Goal: Transaction & Acquisition: Purchase product/service

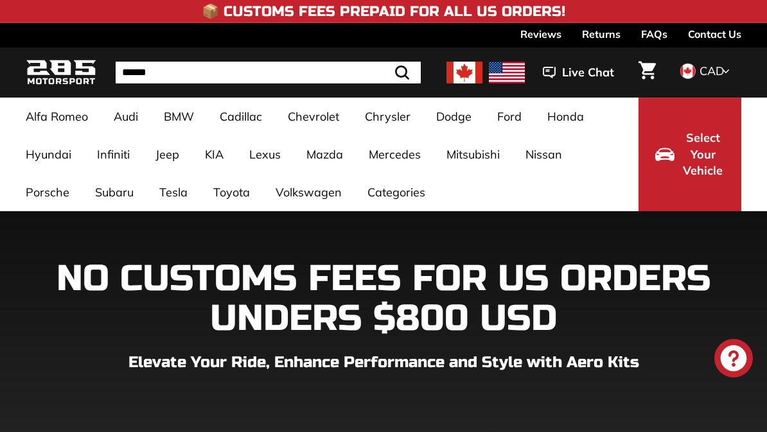
click at [531, 291] on link "Q8 / SQ8 / RSQ8" at bounding box center [524, 284] width 112 height 21
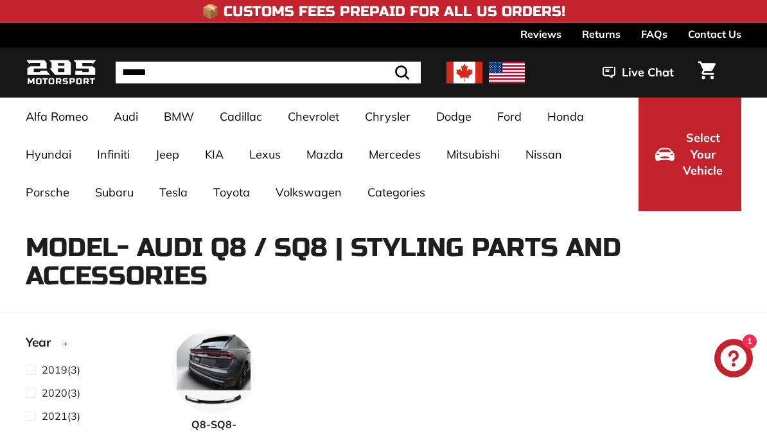
select select "**********"
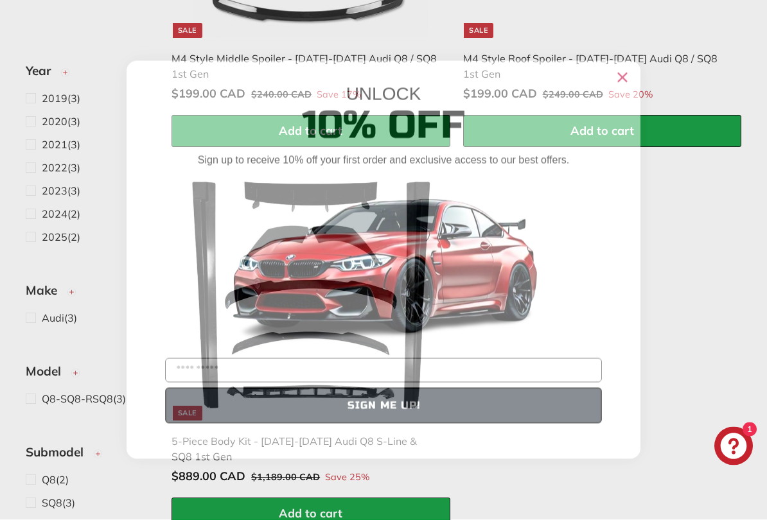
scroll to position [776, 0]
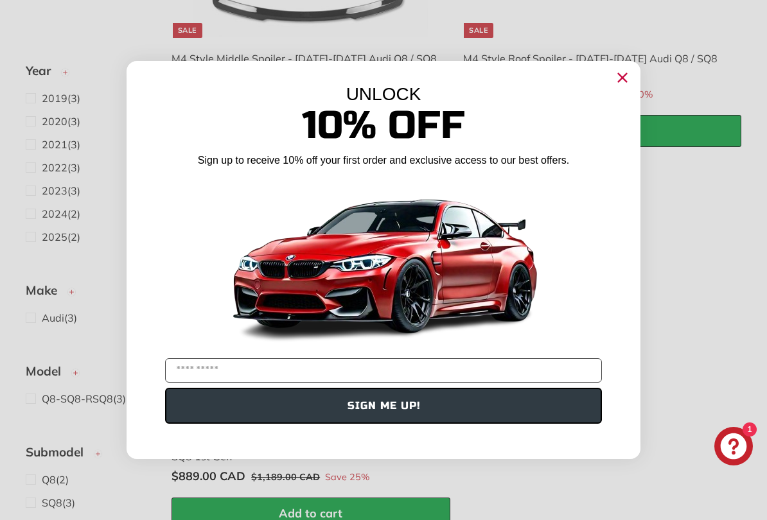
click at [623, 75] on circle "Close dialog" at bounding box center [622, 77] width 19 height 19
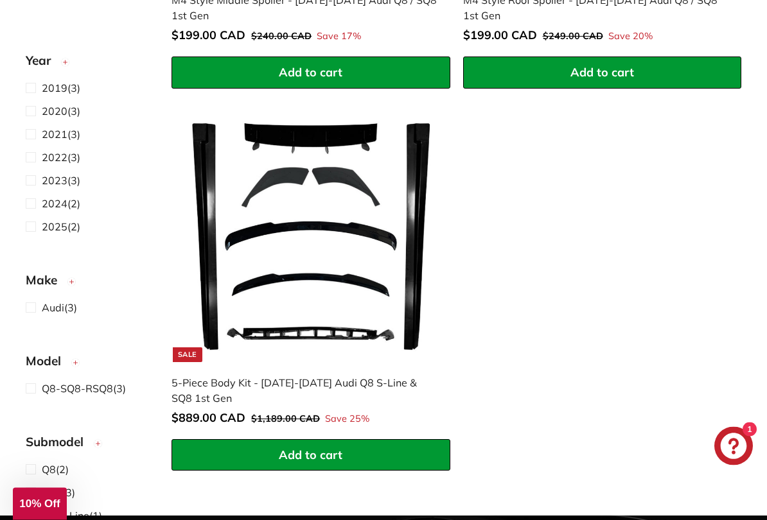
scroll to position [832, 0]
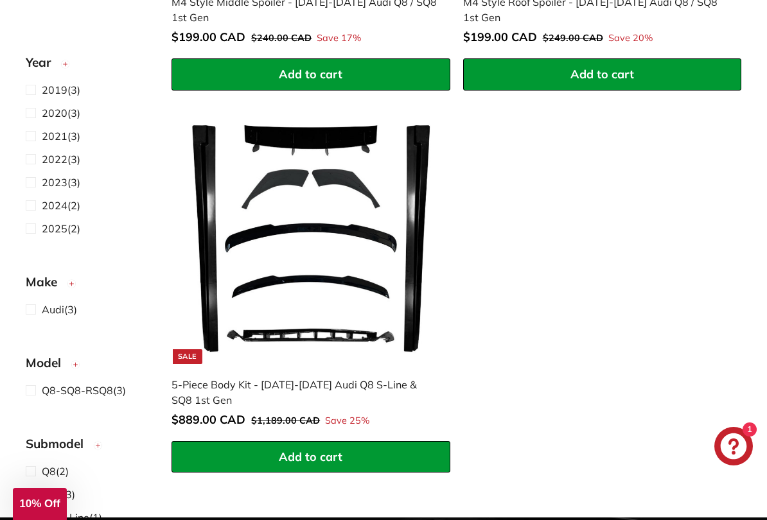
click at [342, 280] on img at bounding box center [311, 236] width 256 height 256
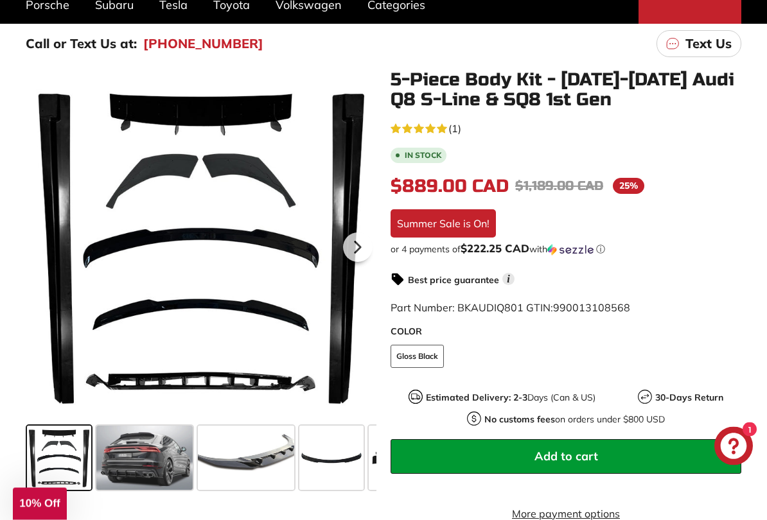
scroll to position [188, 0]
click at [134, 432] on span at bounding box center [144, 458] width 96 height 64
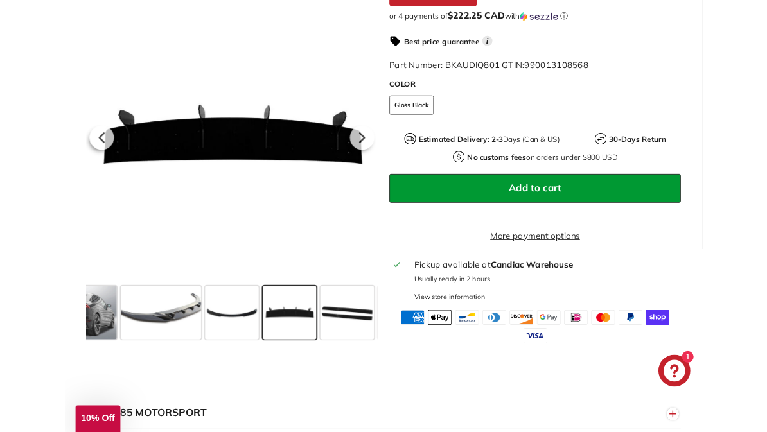
scroll to position [416, 0]
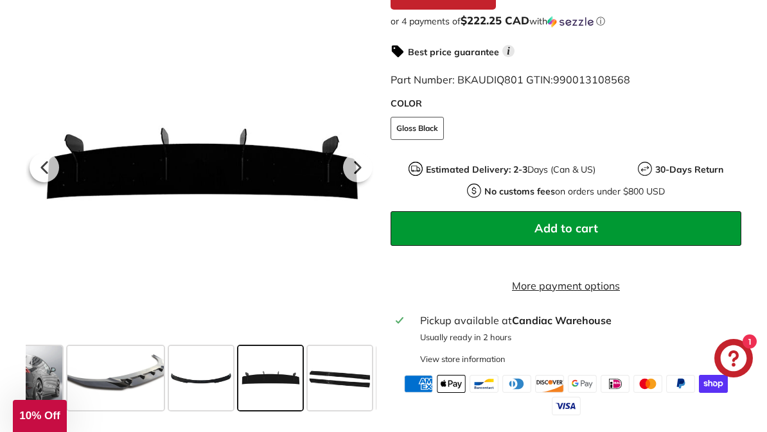
click at [47, 393] on span at bounding box center [14, 378] width 96 height 64
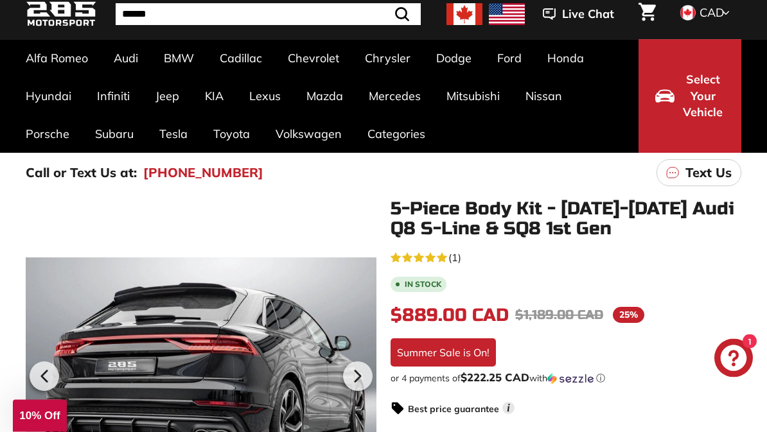
scroll to position [0, 0]
